Goal: Information Seeking & Learning: Learn about a topic

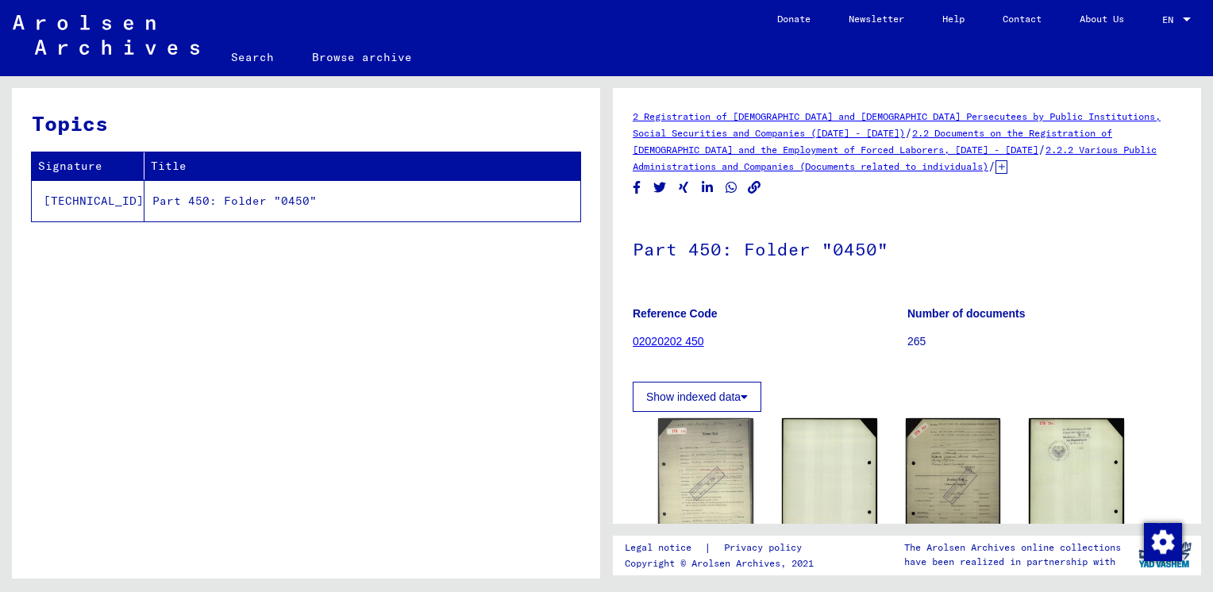
scroll to position [79, 0]
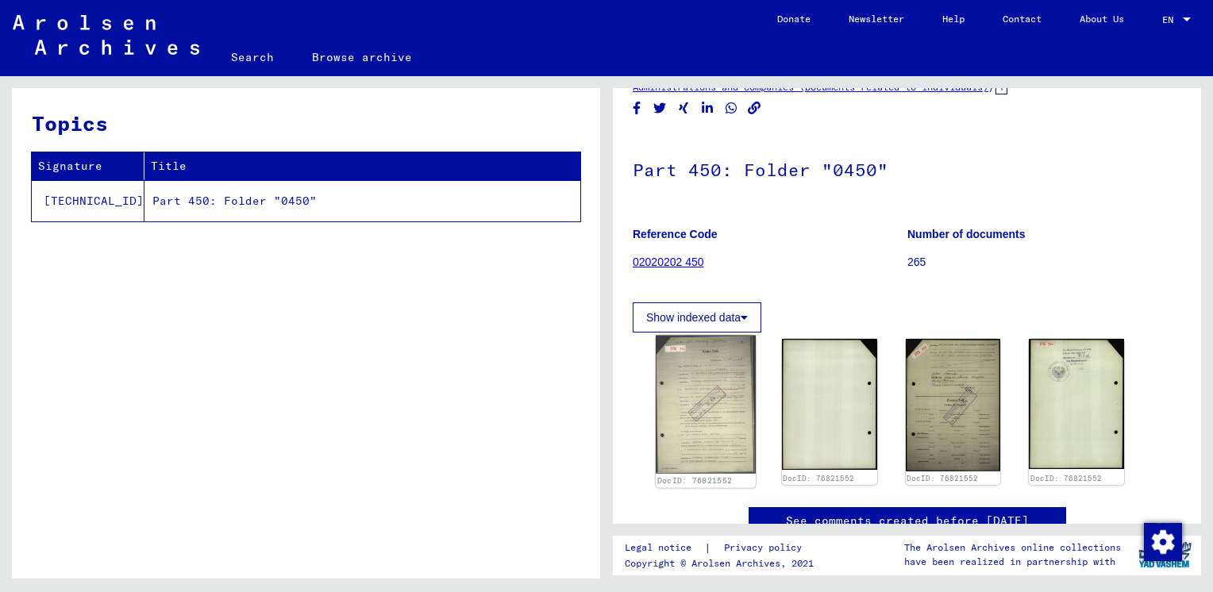
click at [725, 395] on img at bounding box center [706, 405] width 100 height 139
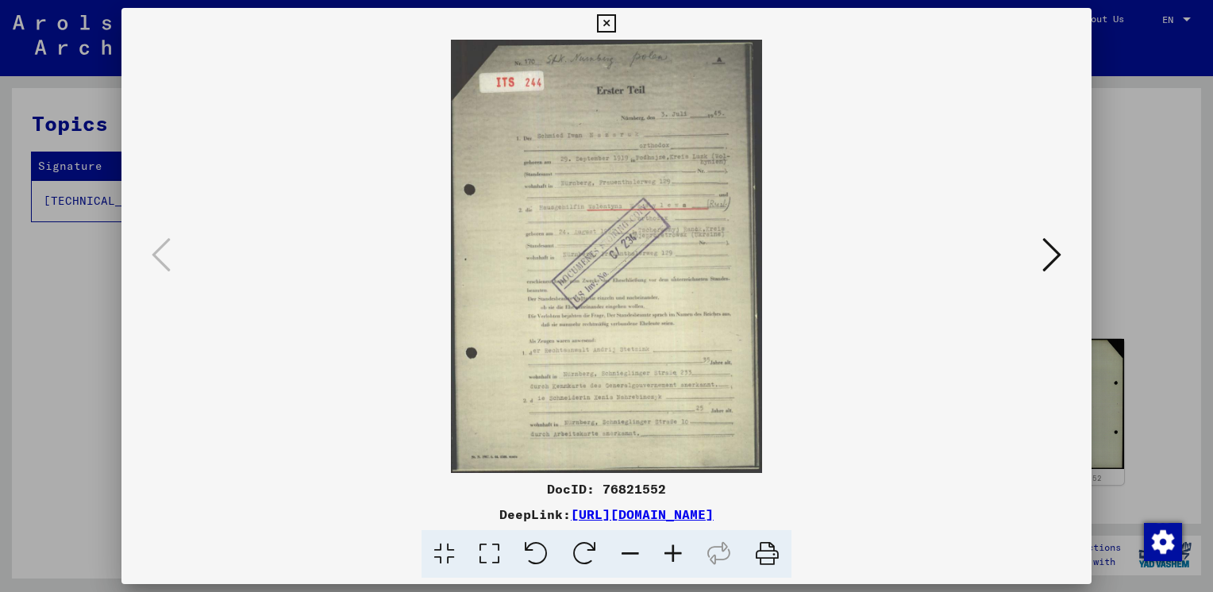
click at [725, 395] on img at bounding box center [606, 256] width 862 height 433
click at [675, 554] on icon at bounding box center [673, 554] width 43 height 48
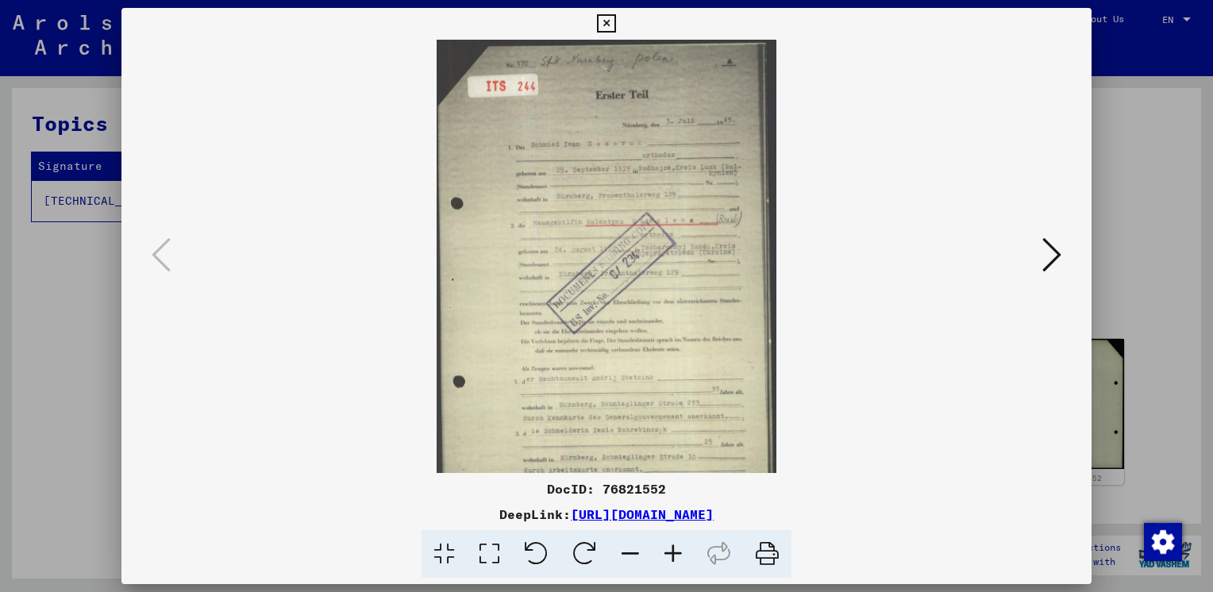
click at [675, 554] on icon at bounding box center [673, 554] width 43 height 48
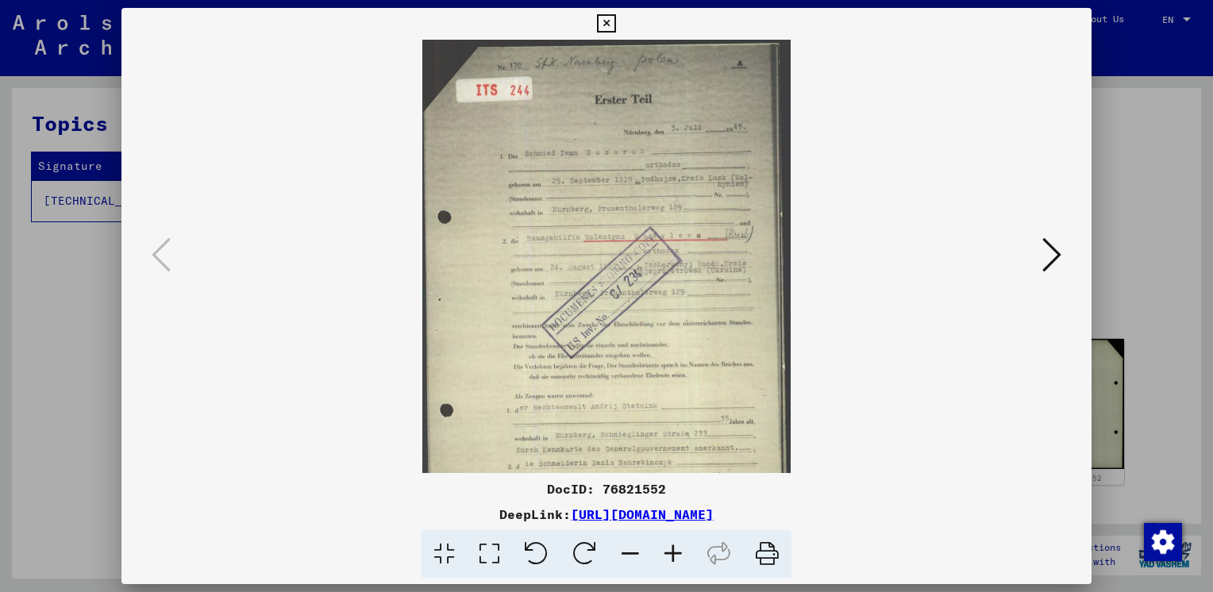
click at [675, 554] on icon at bounding box center [673, 554] width 43 height 48
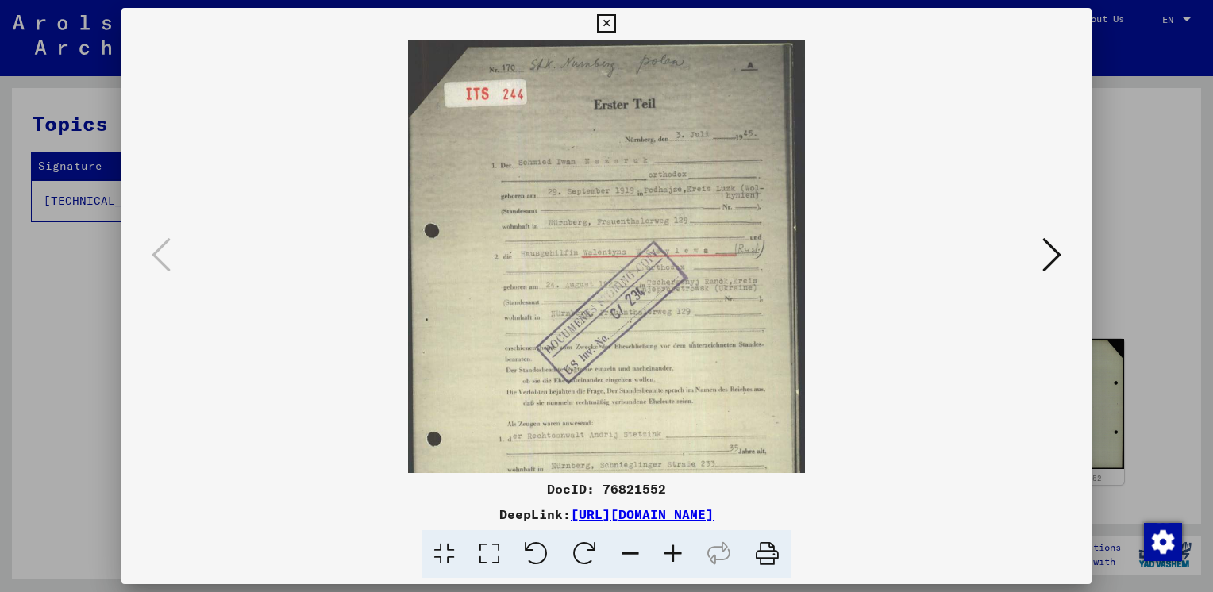
click at [675, 554] on icon at bounding box center [673, 554] width 43 height 48
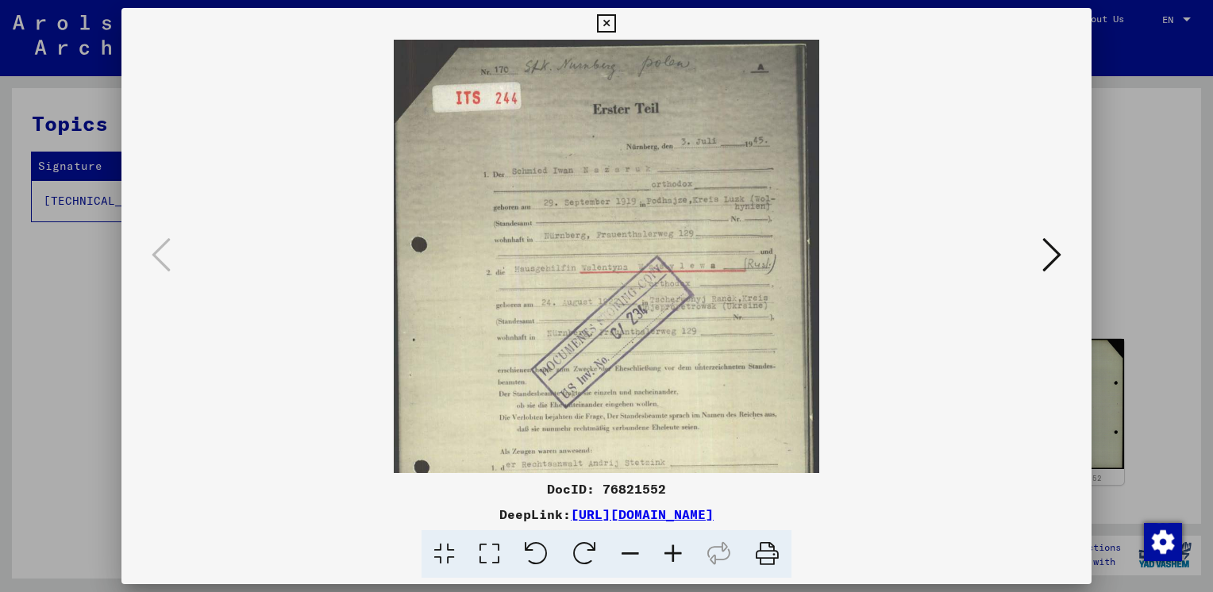
click at [675, 554] on icon at bounding box center [673, 554] width 43 height 48
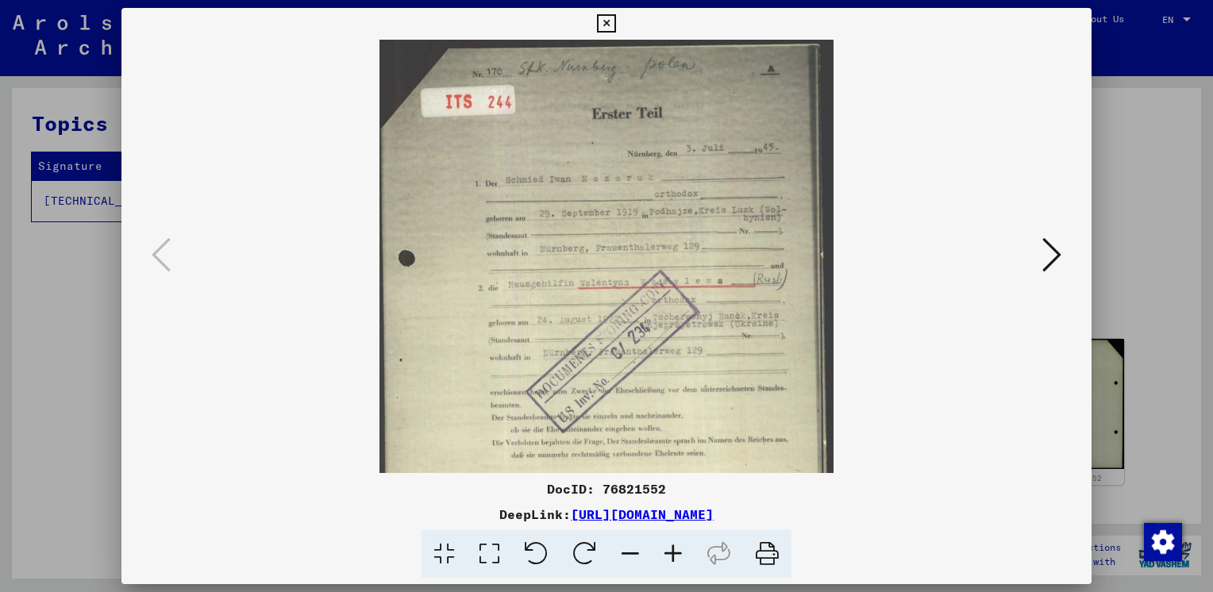
click at [675, 554] on icon at bounding box center [673, 554] width 43 height 48
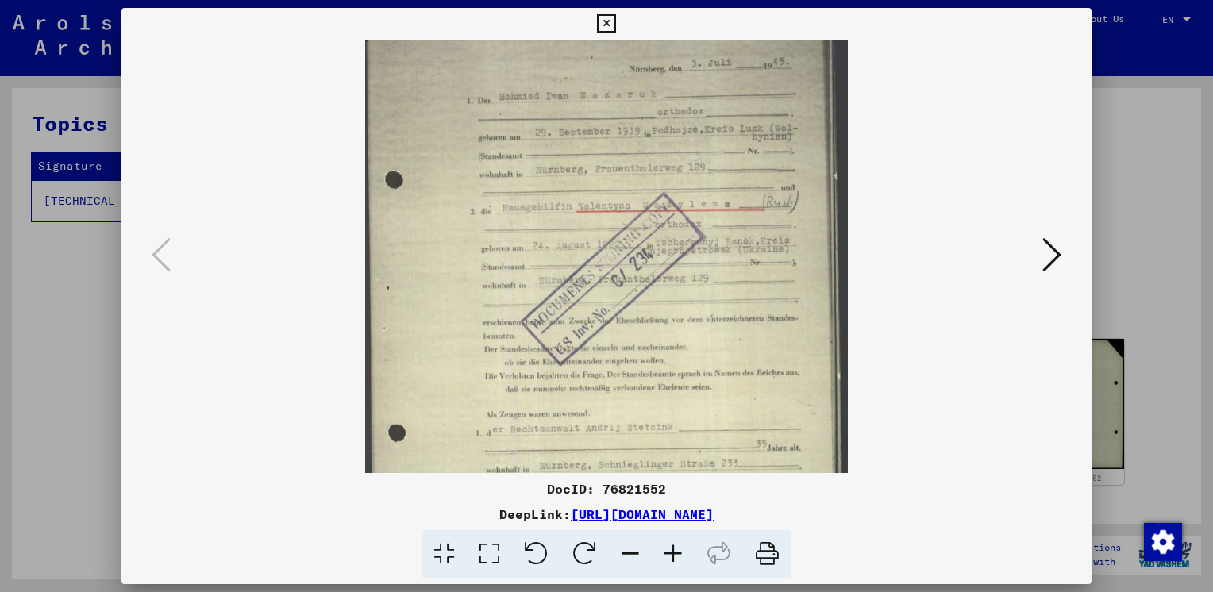
drag, startPoint x: 727, startPoint y: 411, endPoint x: 727, endPoint y: 271, distance: 139.7
click at [727, 297] on img at bounding box center [606, 284] width 483 height 672
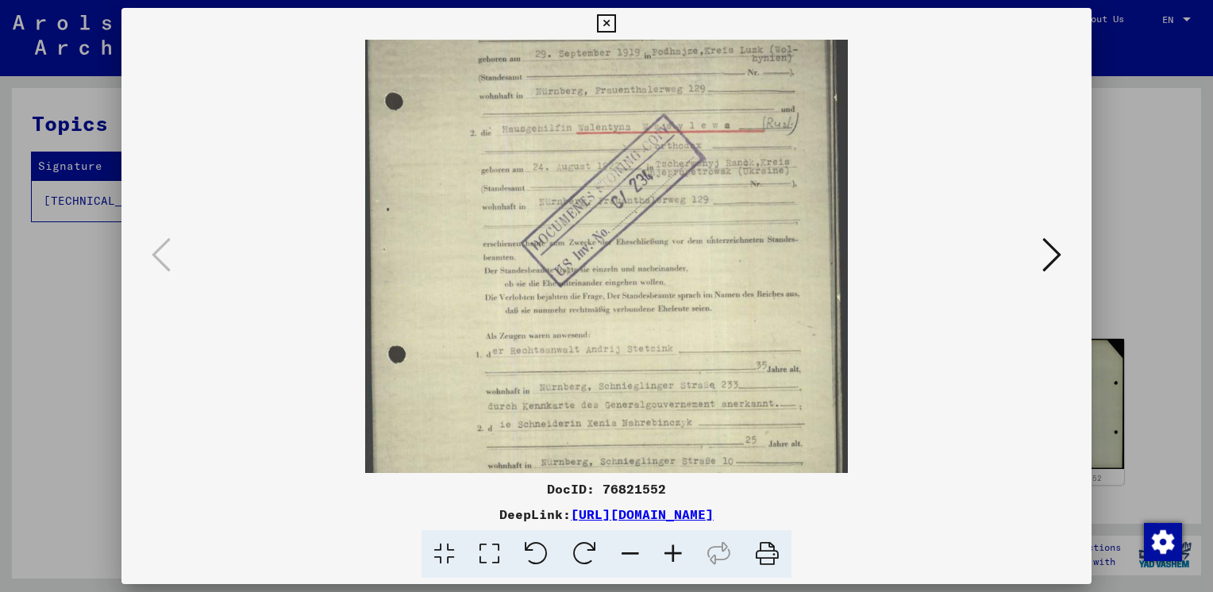
drag, startPoint x: 733, startPoint y: 322, endPoint x: 729, endPoint y: 270, distance: 52.5
click at [729, 271] on img at bounding box center [606, 205] width 483 height 672
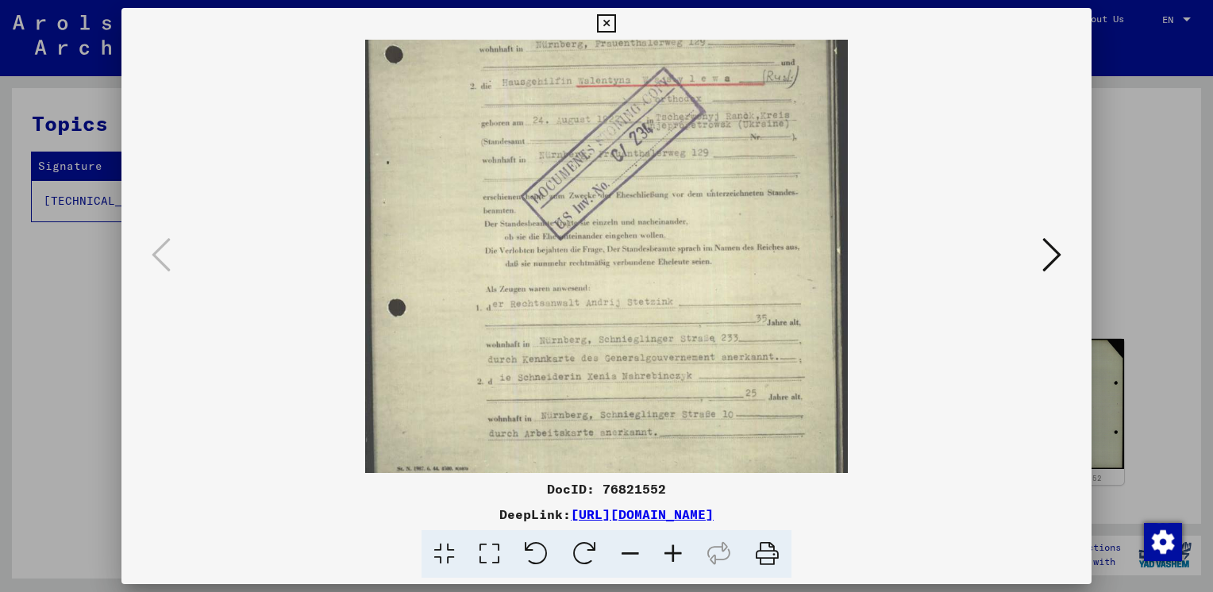
drag, startPoint x: 724, startPoint y: 311, endPoint x: 718, endPoint y: 258, distance: 53.6
click at [718, 258] on img at bounding box center [606, 158] width 483 height 672
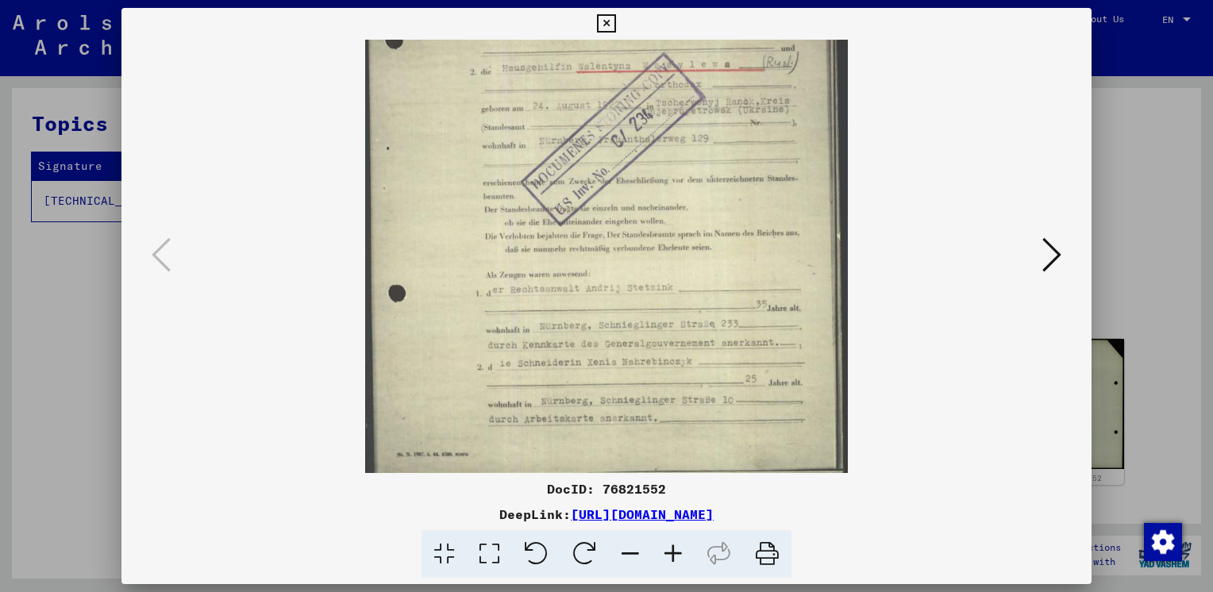
scroll to position [238, 0]
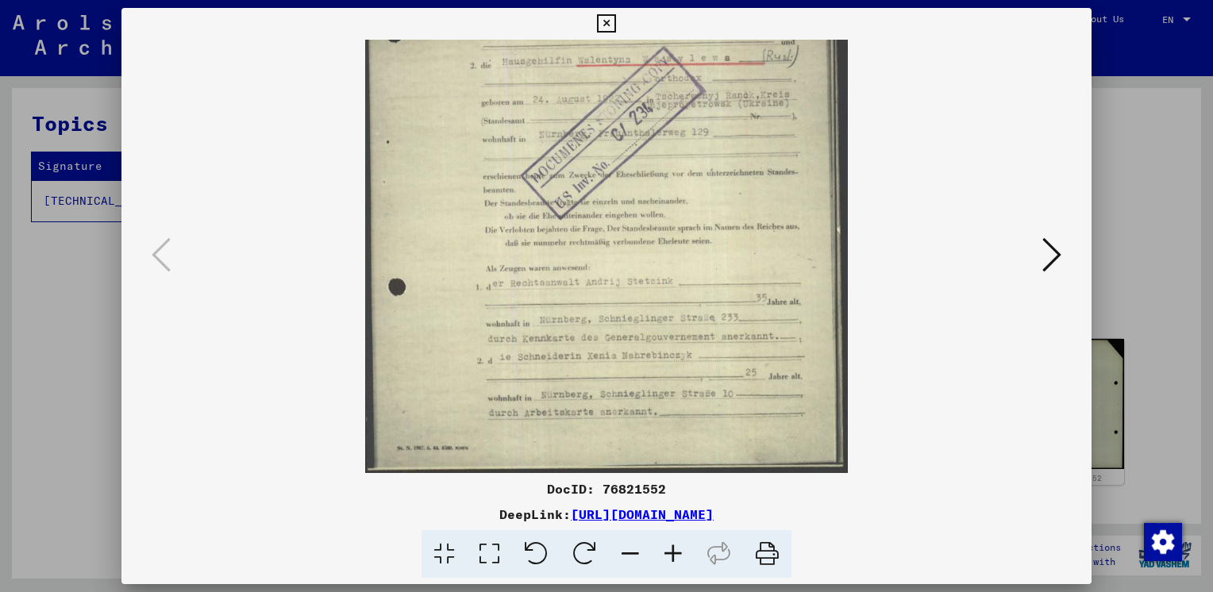
drag, startPoint x: 710, startPoint y: 319, endPoint x: 708, endPoint y: 271, distance: 47.7
click at [708, 271] on img at bounding box center [606, 138] width 483 height 672
click at [1058, 255] on icon at bounding box center [1051, 255] width 19 height 38
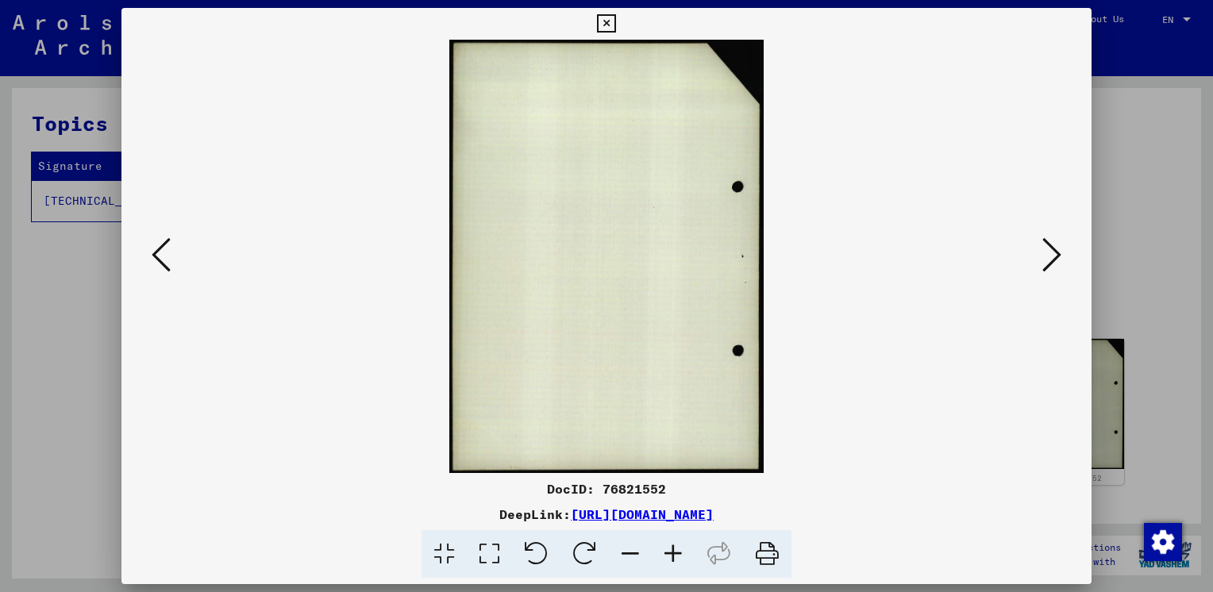
click at [1052, 257] on icon at bounding box center [1051, 255] width 19 height 38
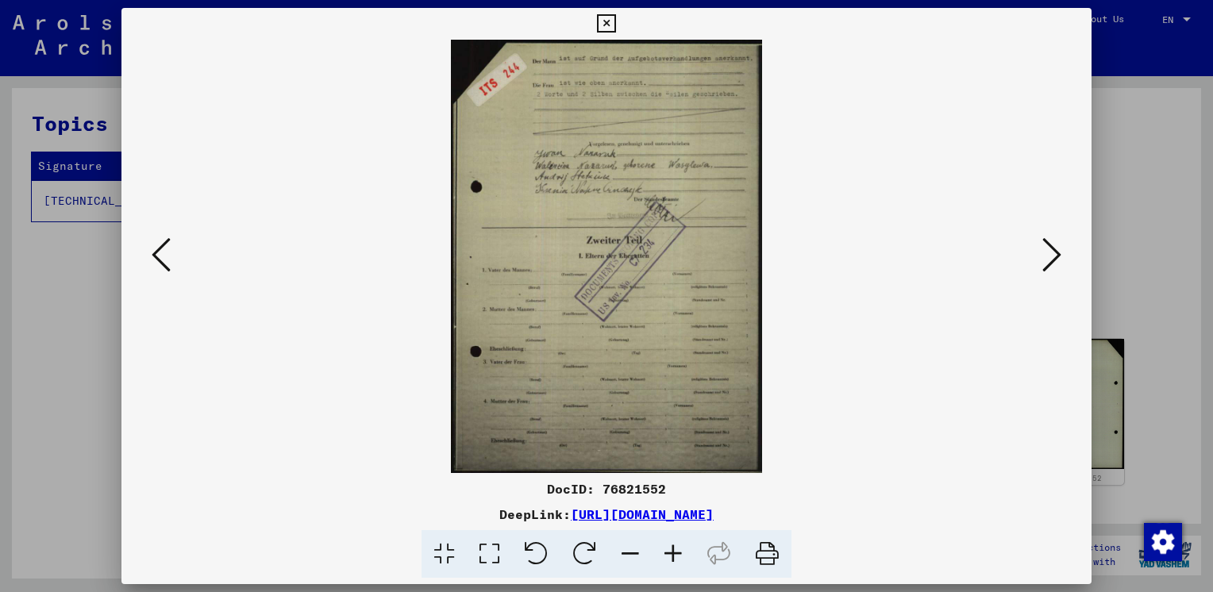
click at [1051, 259] on icon at bounding box center [1051, 255] width 19 height 38
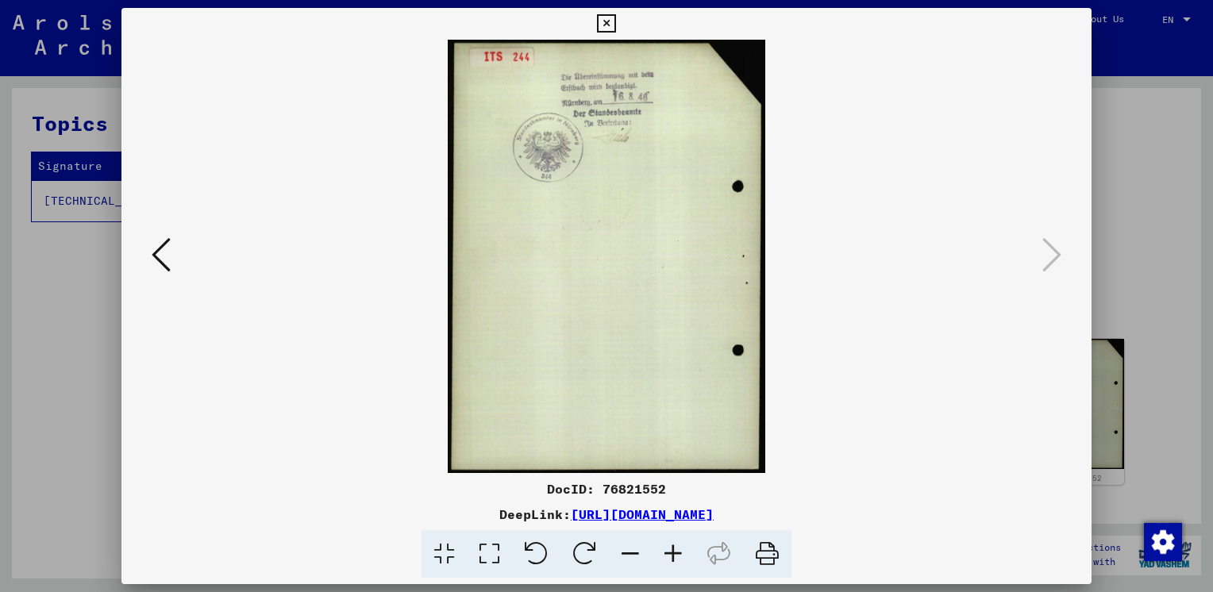
click at [165, 265] on icon at bounding box center [161, 255] width 19 height 38
